Goal: Task Accomplishment & Management: Manage account settings

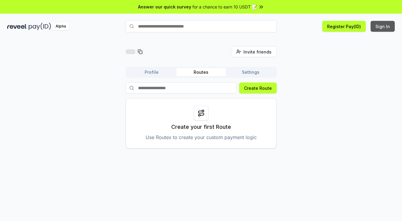
click at [383, 27] on button "Sign In" at bounding box center [382, 26] width 24 height 11
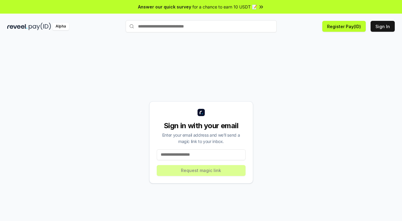
click at [184, 167] on div "Sign in with your email Enter your email address and we’ll send a magic link to…" at bounding box center [201, 142] width 104 height 82
click at [188, 156] on input at bounding box center [201, 154] width 89 height 11
paste input "**********"
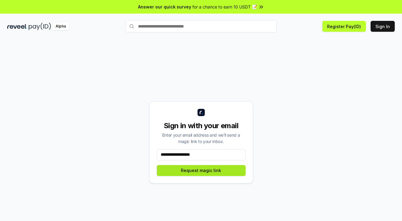
type input "**********"
drag, startPoint x: 194, startPoint y: 170, endPoint x: 219, endPoint y: 172, distance: 25.4
click at [194, 170] on button "Request magic link" at bounding box center [201, 170] width 89 height 11
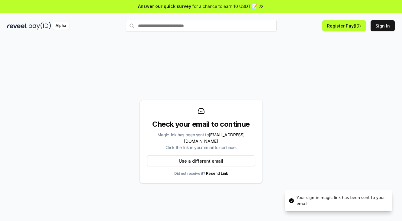
scroll to position [4, 0]
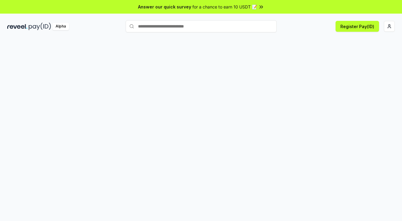
click at [290, 23] on div "Register Pay(ID)" at bounding box center [335, 26] width 118 height 11
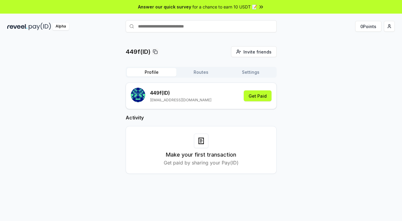
drag, startPoint x: 202, startPoint y: 77, endPoint x: 219, endPoint y: 75, distance: 16.4
click at [202, 77] on div "Profile Routes Settings" at bounding box center [201, 72] width 151 height 11
click at [233, 74] on button "Settings" at bounding box center [250, 72] width 49 height 8
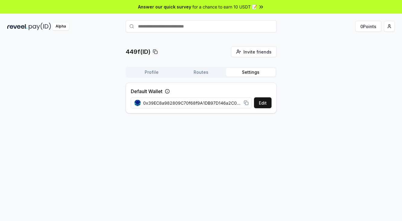
click at [197, 70] on button "Routes" at bounding box center [200, 72] width 49 height 8
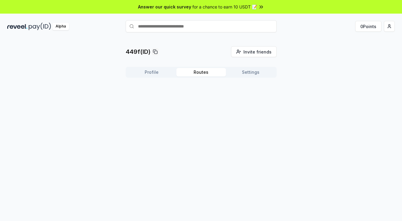
click at [156, 70] on button "Profile" at bounding box center [151, 72] width 49 height 8
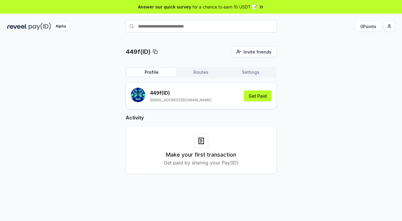
drag, startPoint x: 328, startPoint y: 64, endPoint x: 275, endPoint y: 23, distance: 67.1
click at [327, 64] on div "449f(ID) Invite friends Invite Profile Routes Settings 449f (ID) moji67568@gmai…" at bounding box center [200, 114] width 387 height 137
click at [246, 7] on span "for a chance to earn 10 USDT 📝" at bounding box center [224, 7] width 65 height 6
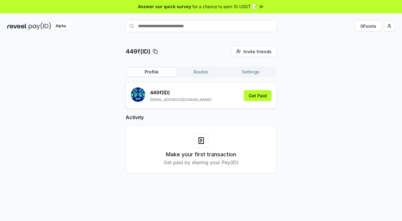
click at [322, 148] on div "449f(ID) Invite friends Invite Profile Routes Settings 449f (ID) moji67568@gmai…" at bounding box center [200, 114] width 387 height 137
click at [334, 95] on div "449f(ID) Invite friends Invite Profile Routes Settings 449f (ID) moji67568@gmai…" at bounding box center [200, 114] width 387 height 137
drag, startPoint x: 315, startPoint y: 96, endPoint x: 284, endPoint y: 90, distance: 30.7
click at [299, 93] on div "449f(ID) Invite friends Invite Profile Routes Settings 449f (ID) moji67568@gmai…" at bounding box center [200, 114] width 387 height 137
click at [196, 73] on button "Routes" at bounding box center [200, 72] width 49 height 8
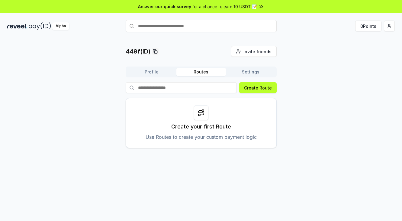
click at [171, 71] on button "Profile" at bounding box center [151, 72] width 49 height 8
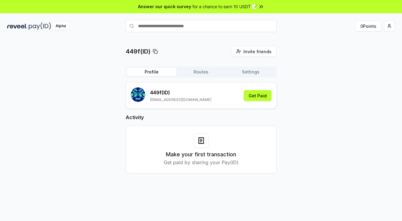
click at [302, 73] on div "449f(ID) Invite friends Invite Profile Routes Settings 449f (ID) moji67568@gmai…" at bounding box center [200, 114] width 387 height 137
